Goal: Task Accomplishment & Management: Use online tool/utility

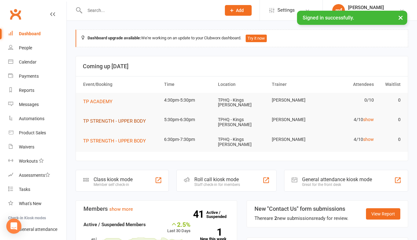
click at [118, 118] on span "TP STRENGTH - UPPER BODY" at bounding box center [114, 121] width 63 height 6
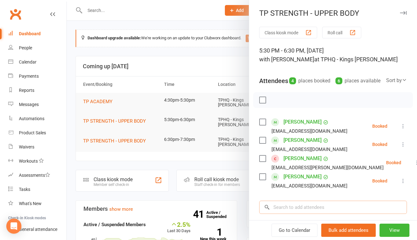
click at [306, 213] on input "search" at bounding box center [333, 207] width 148 height 13
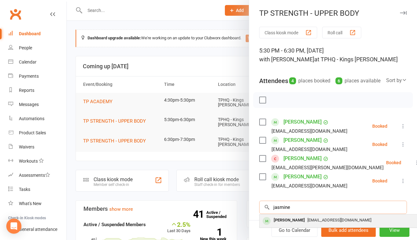
type input "jasmine"
click at [303, 225] on div "[PERSON_NAME]" at bounding box center [289, 220] width 36 height 9
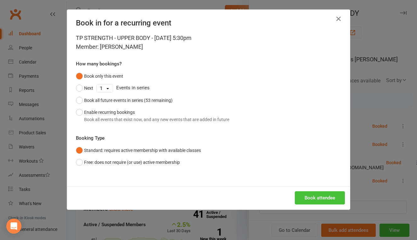
click at [313, 191] on button "Book attendee" at bounding box center [320, 197] width 50 height 13
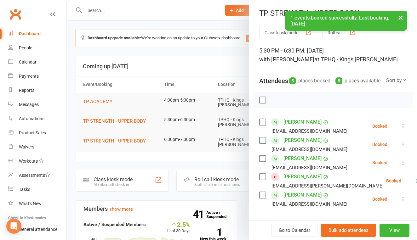
click at [179, 131] on div at bounding box center [242, 120] width 350 height 240
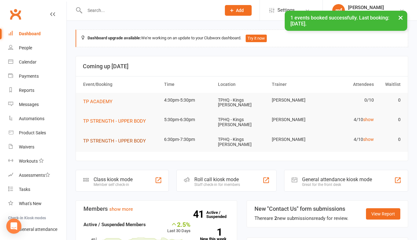
click at [138, 138] on span "TP STRENGTH - UPPER BODY" at bounding box center [114, 141] width 63 height 6
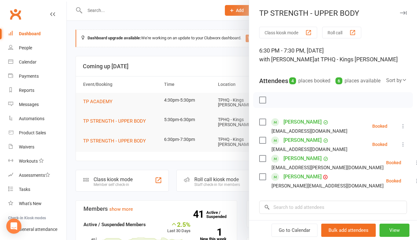
click at [141, 125] on div at bounding box center [242, 120] width 350 height 240
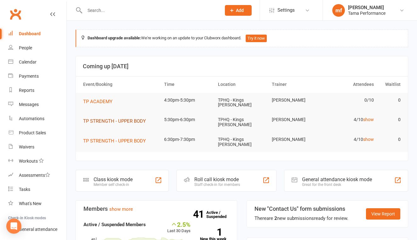
click at [139, 118] on span "TP STRENGTH - UPPER BODY" at bounding box center [114, 121] width 63 height 6
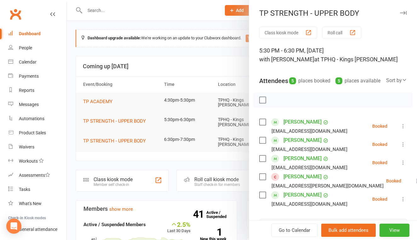
scroll to position [8, 0]
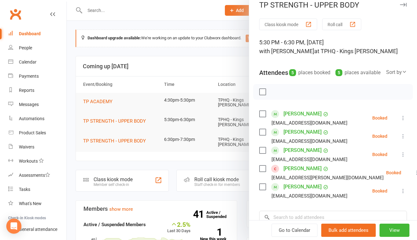
click at [140, 135] on div at bounding box center [242, 120] width 350 height 240
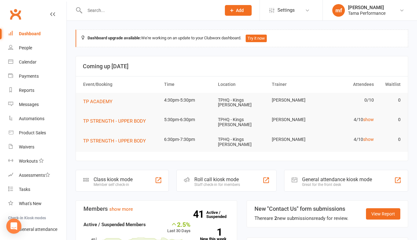
click at [140, 138] on span "TP STRENGTH - UPPER BODY" at bounding box center [114, 141] width 63 height 6
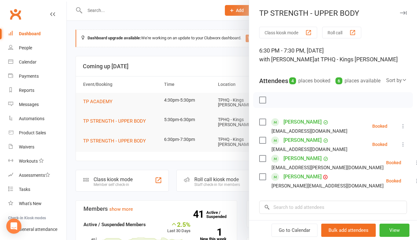
click at [165, 125] on div at bounding box center [242, 120] width 350 height 240
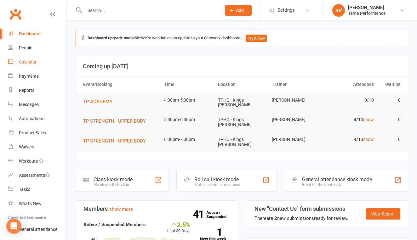
click at [36, 64] on div "Calendar" at bounding box center [28, 62] width 18 height 5
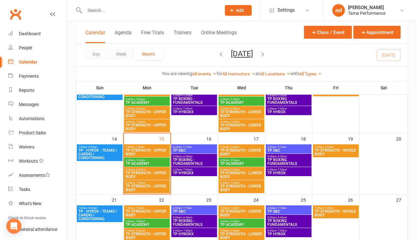
scroll to position [124, 0]
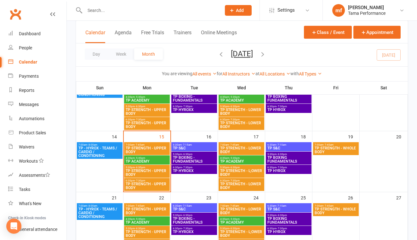
click at [208, 160] on span "TP BOXING - FUNDAMENTALS" at bounding box center [194, 160] width 43 height 8
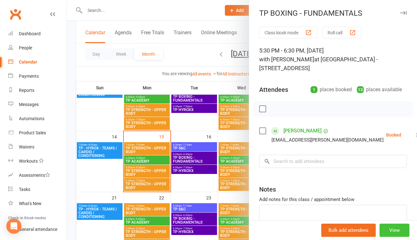
click at [399, 231] on button "View" at bounding box center [395, 230] width 30 height 13
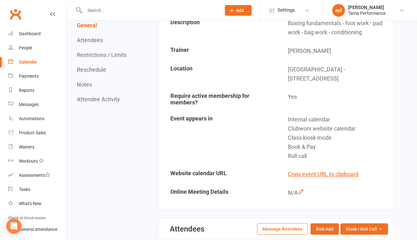
scroll to position [117, 0]
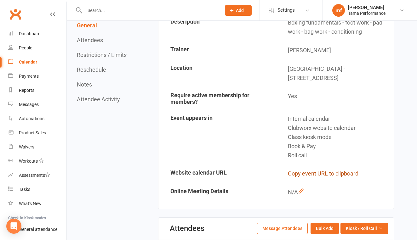
click at [352, 169] on button "Copy event URL to clipboard" at bounding box center [323, 173] width 71 height 9
